Goal: Information Seeking & Learning: Learn about a topic

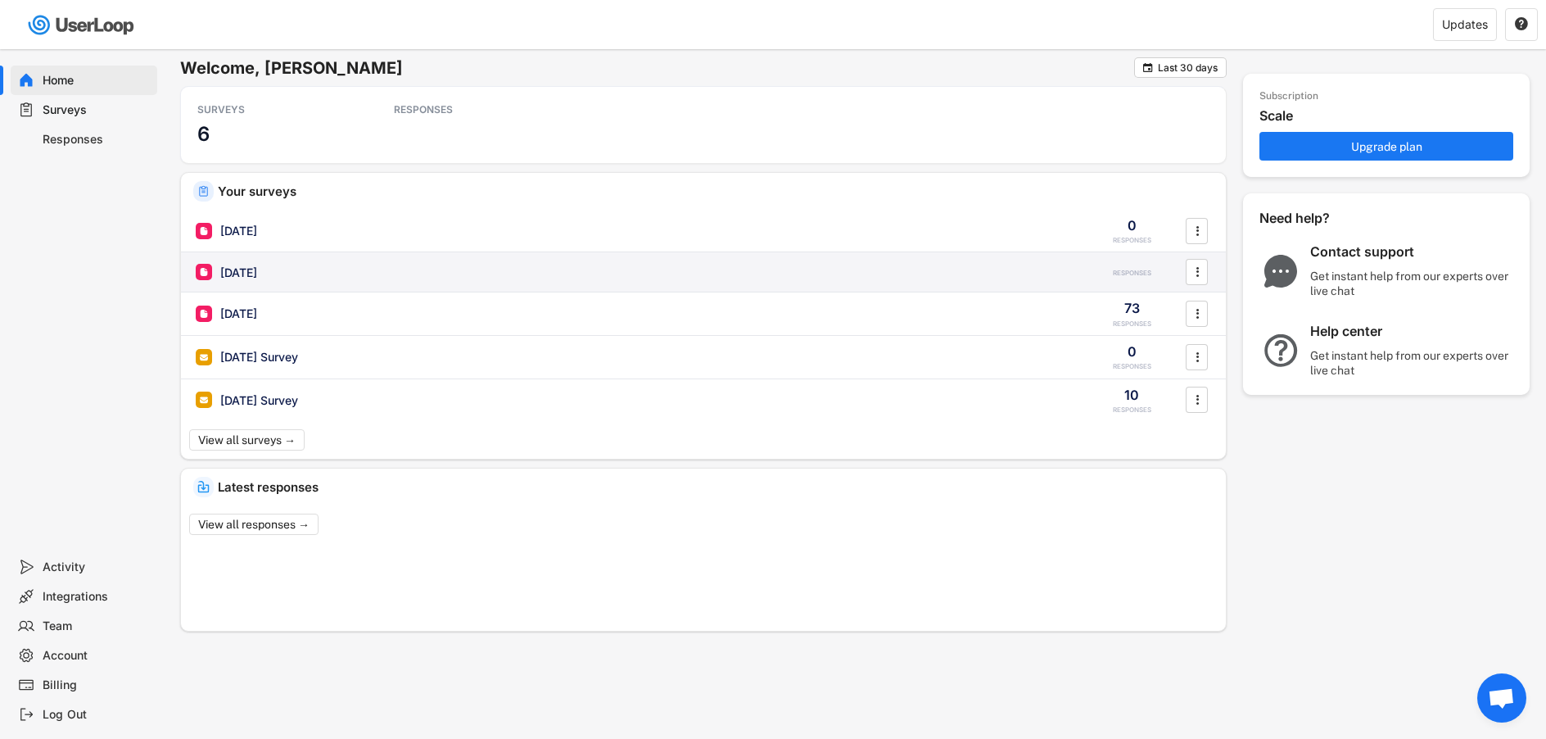
click at [248, 269] on div "[DATE]" at bounding box center [238, 272] width 37 height 16
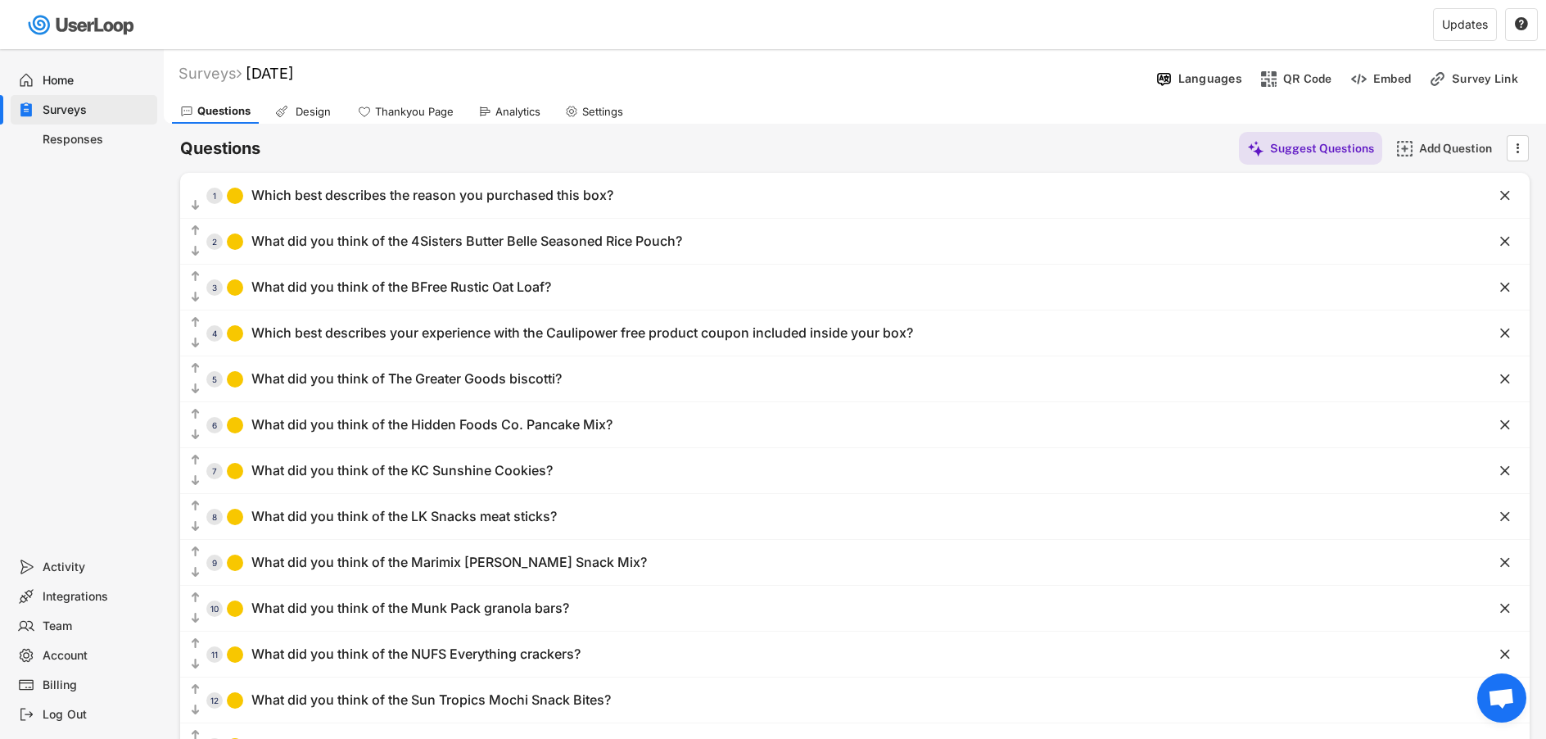
click at [518, 111] on div "Analytics" at bounding box center [517, 112] width 45 height 14
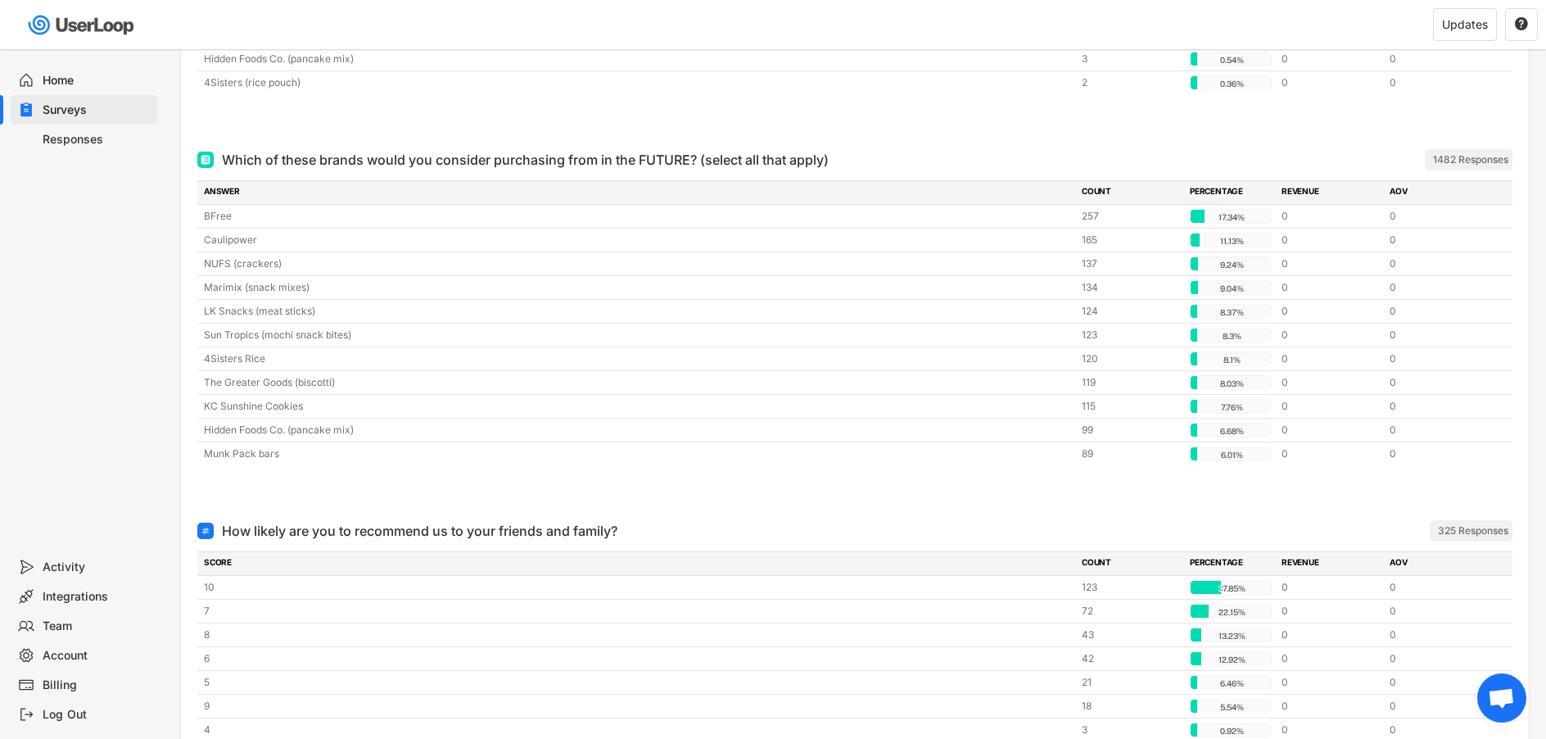
scroll to position [4201, 0]
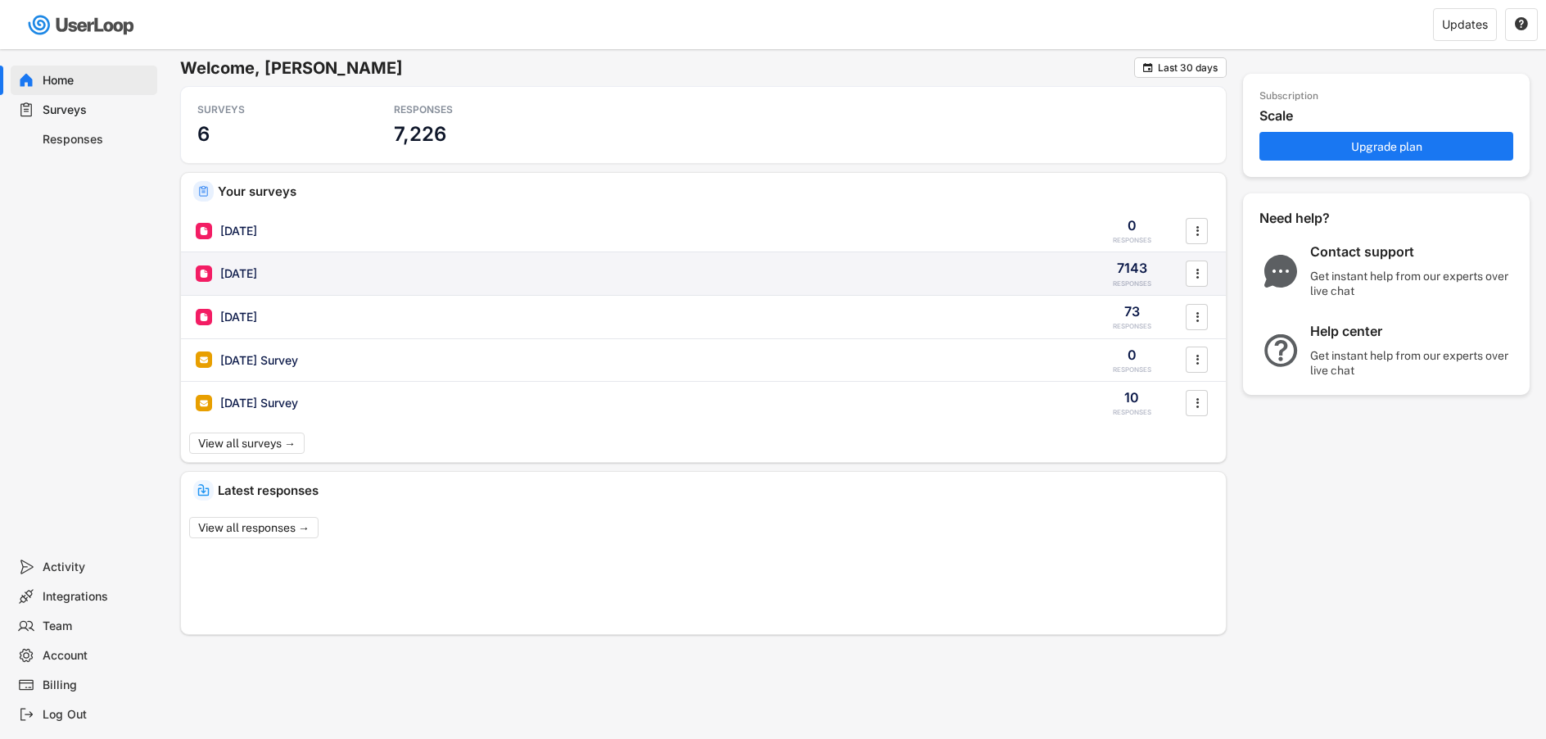
click at [257, 274] on div "[DATE]" at bounding box center [238, 273] width 37 height 16
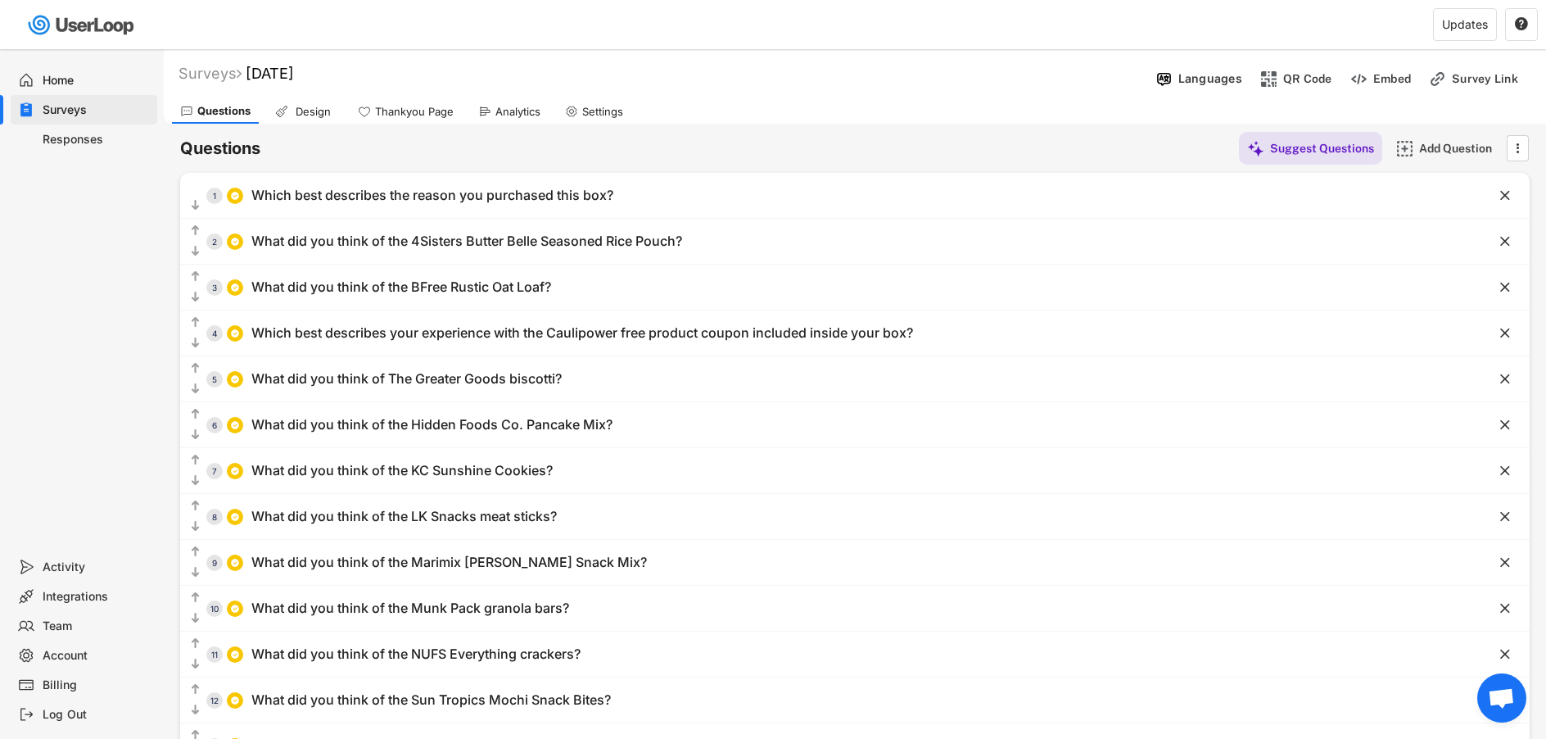
click at [491, 115] on div "Analytics" at bounding box center [509, 111] width 79 height 25
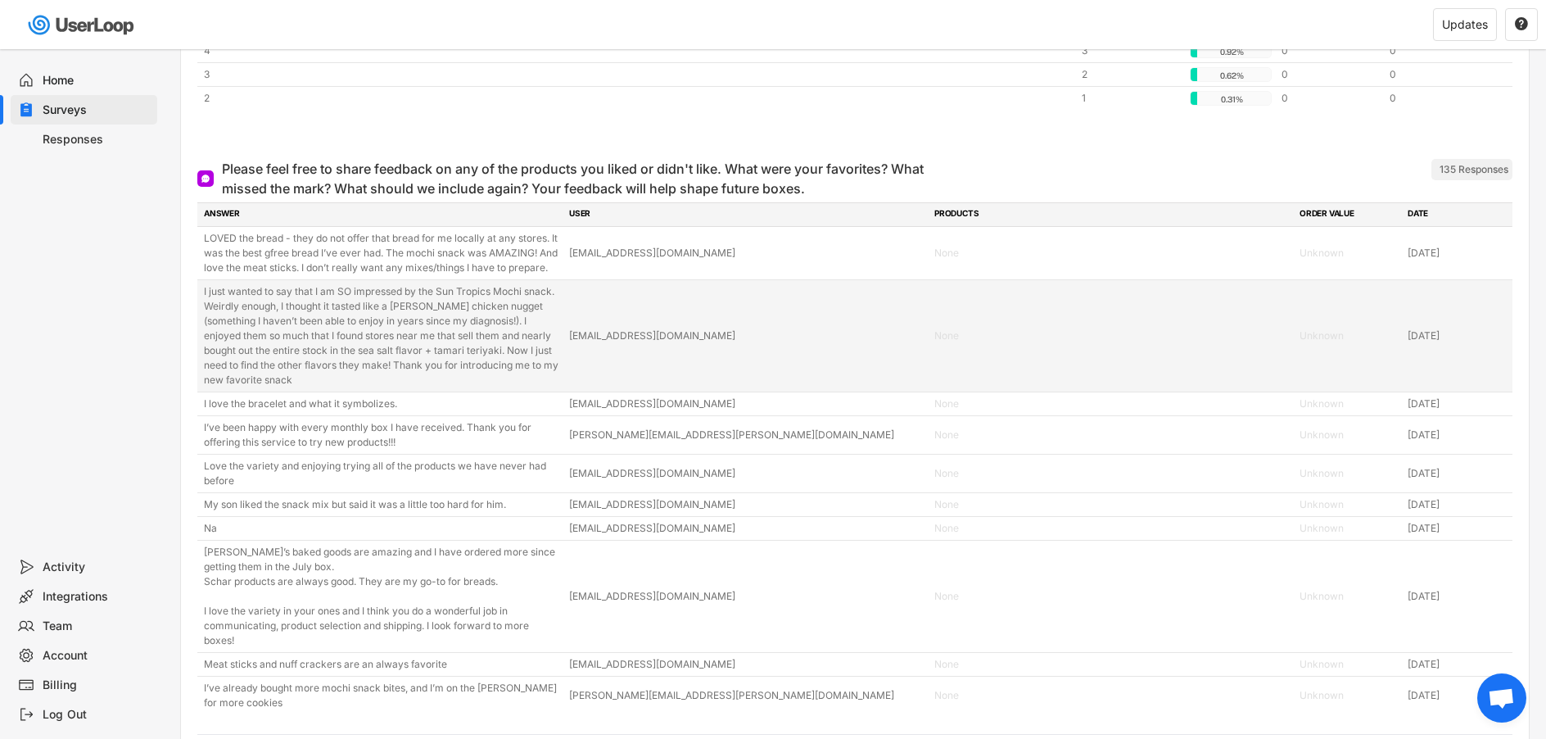
scroll to position [4907, 0]
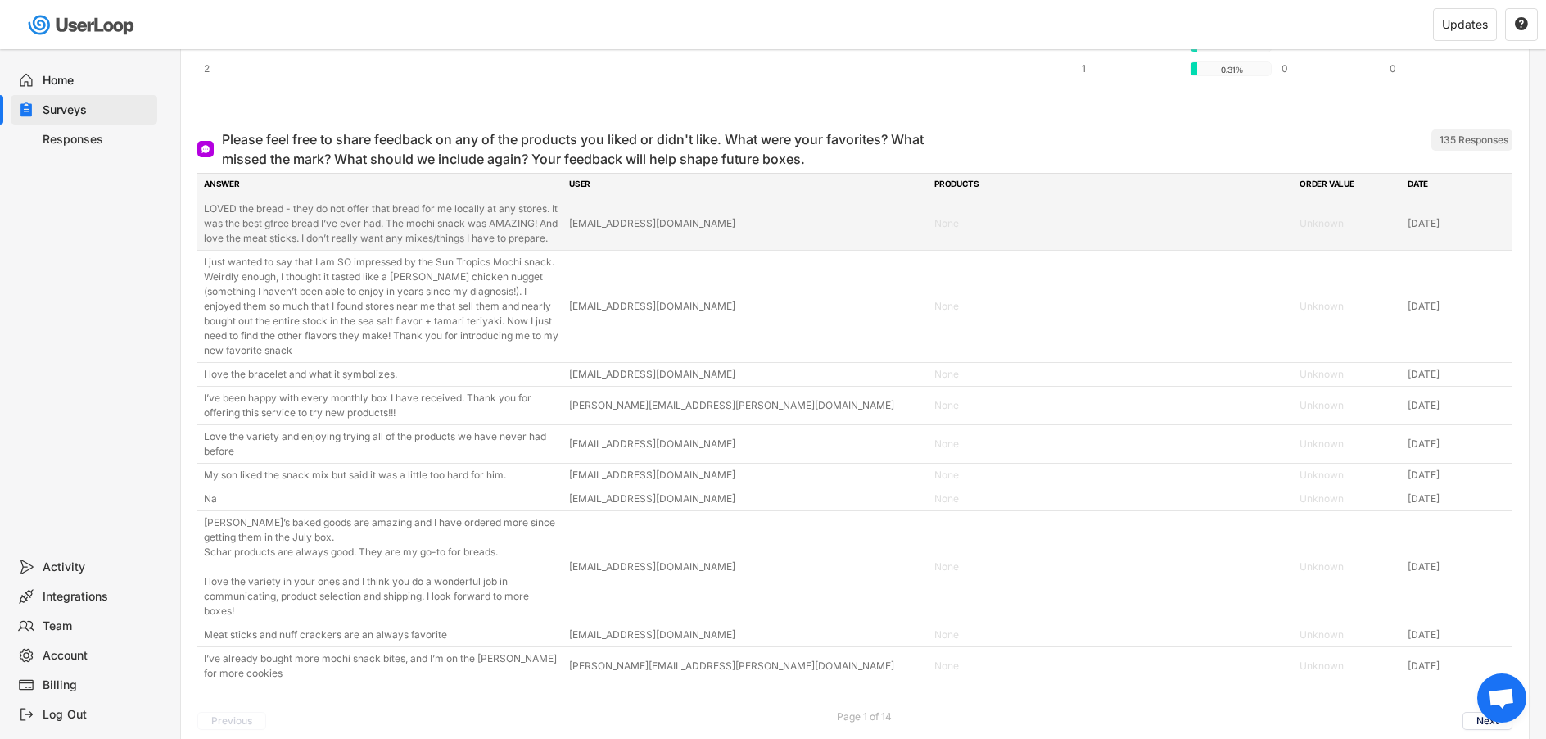
click at [355, 241] on div "LOVED the bread - they do not offer that bread for me locally at any stores. It…" at bounding box center [381, 223] width 355 height 44
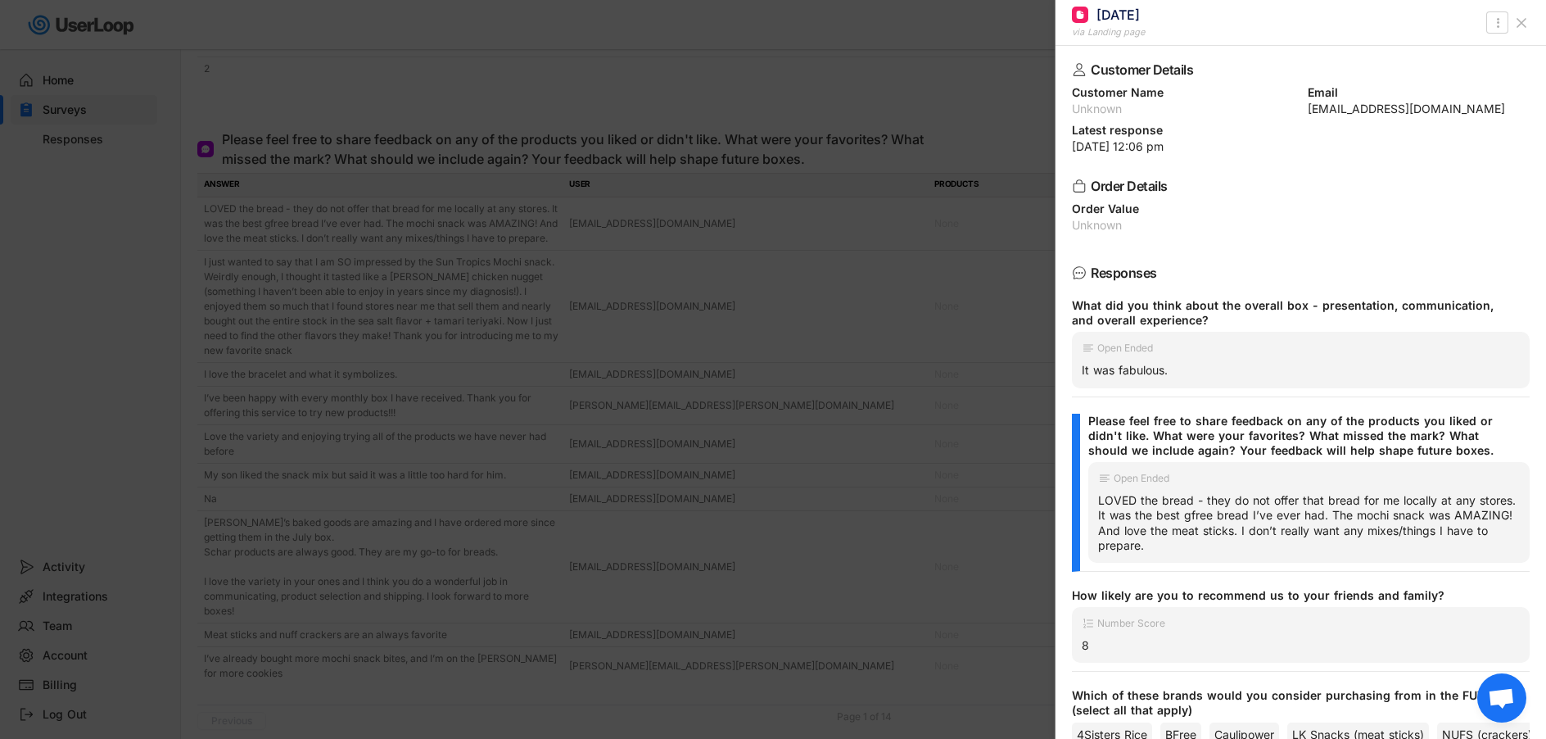
click at [355, 242] on div at bounding box center [773, 369] width 1546 height 739
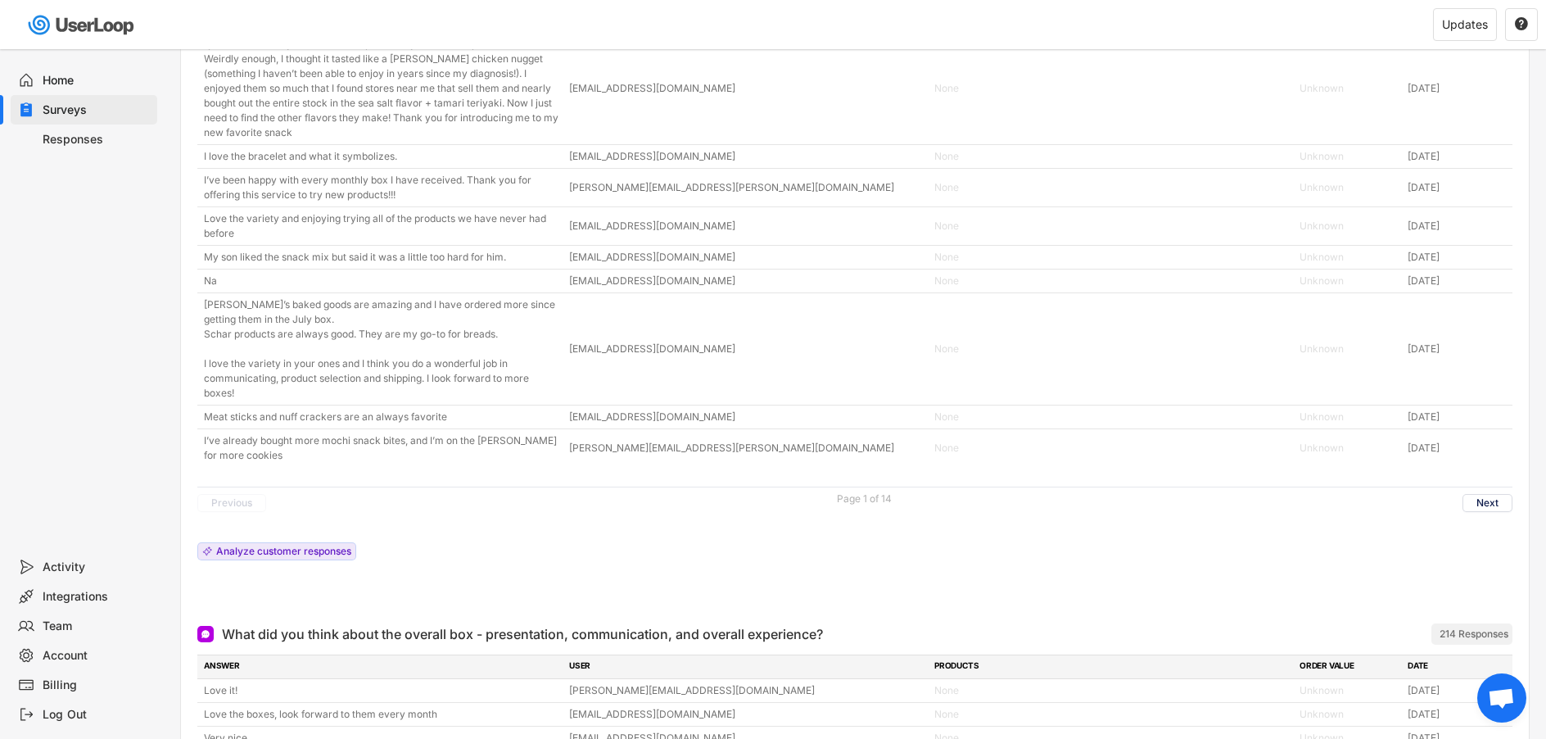
scroll to position [5210, 0]
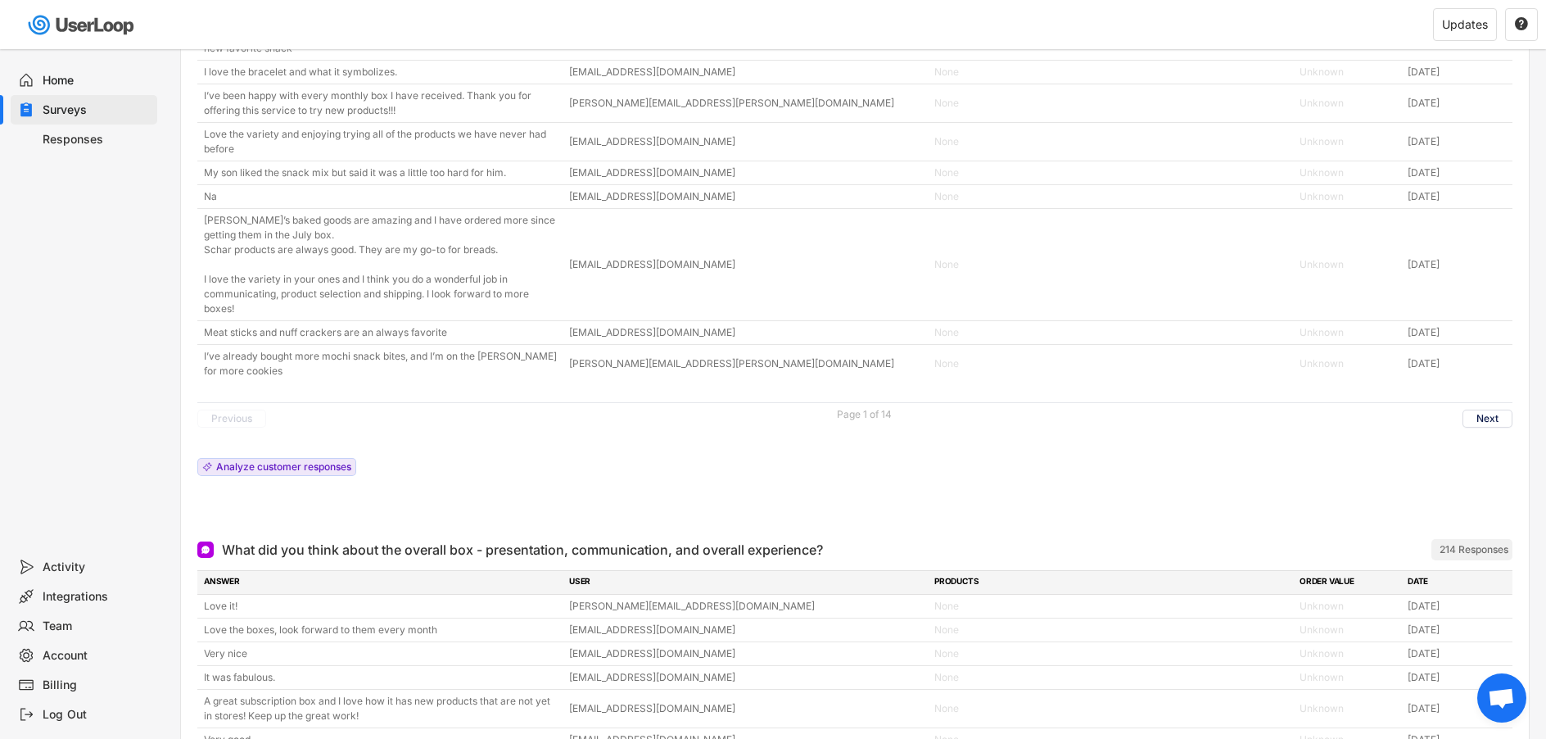
click at [1486, 427] on button "Next" at bounding box center [1487, 418] width 50 height 18
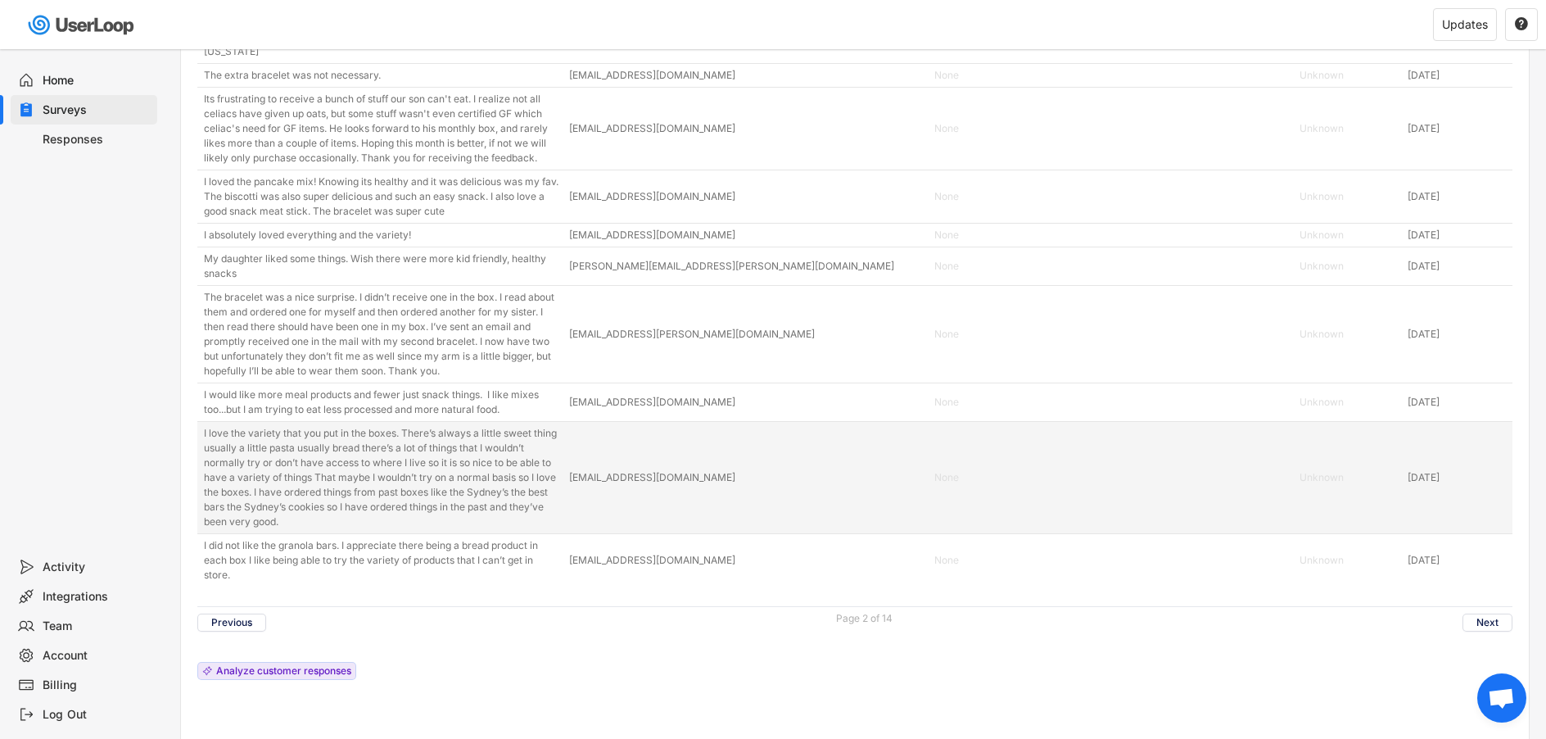
scroll to position [5111, 0]
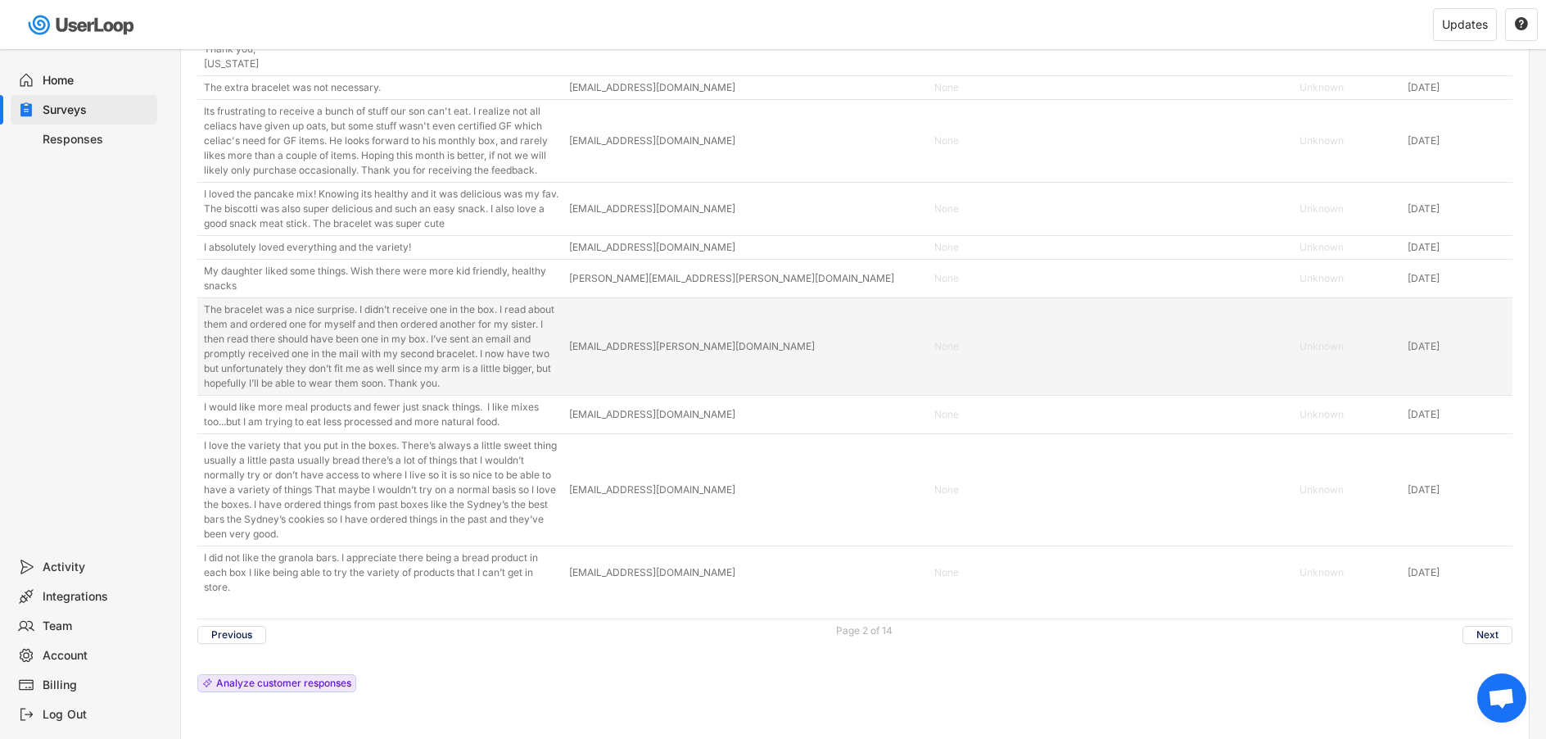
click at [407, 366] on div "The bracelet was a nice surprise. I didn’t receive one in the box. I read about…" at bounding box center [381, 346] width 355 height 88
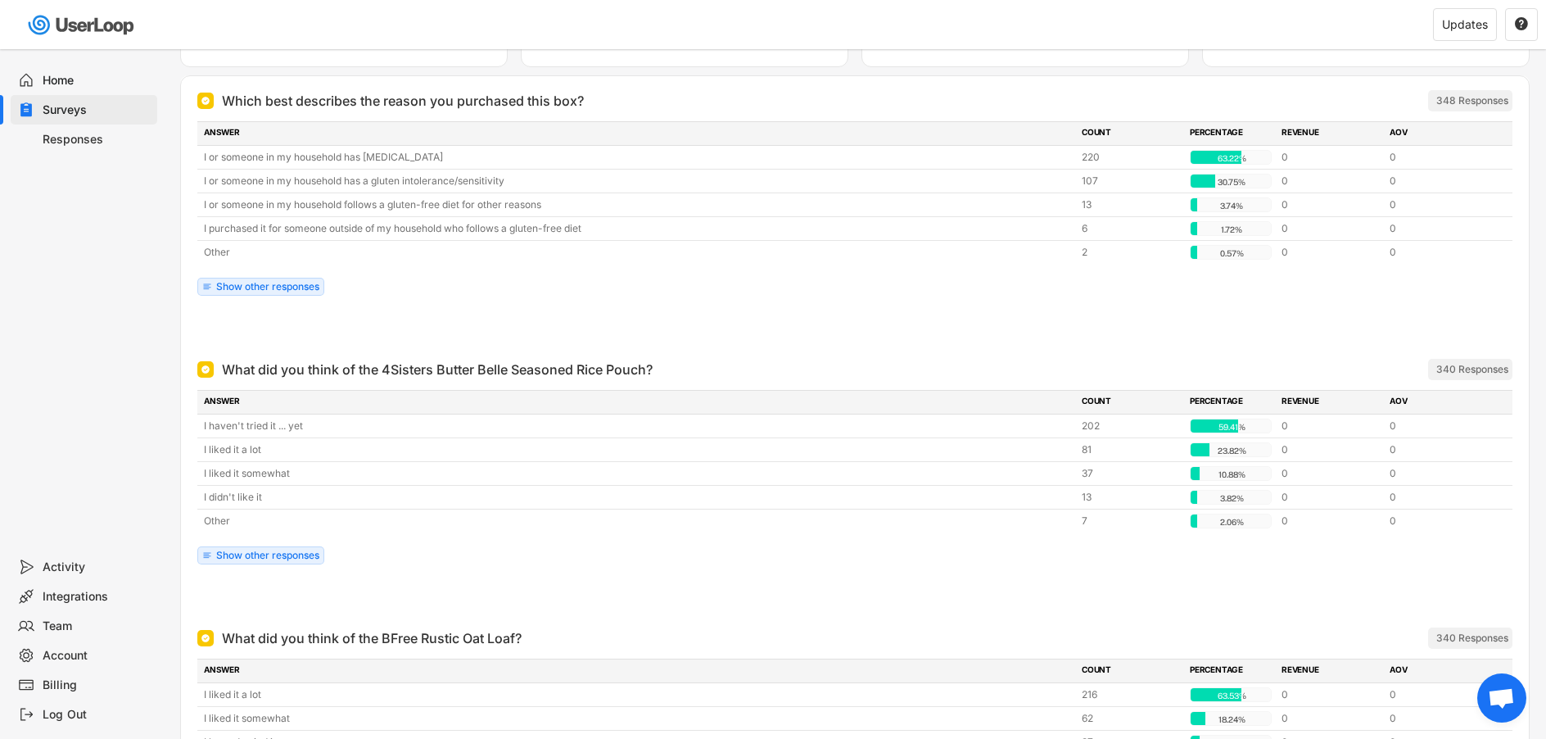
scroll to position [3913, 0]
